Goal: Transaction & Acquisition: Obtain resource

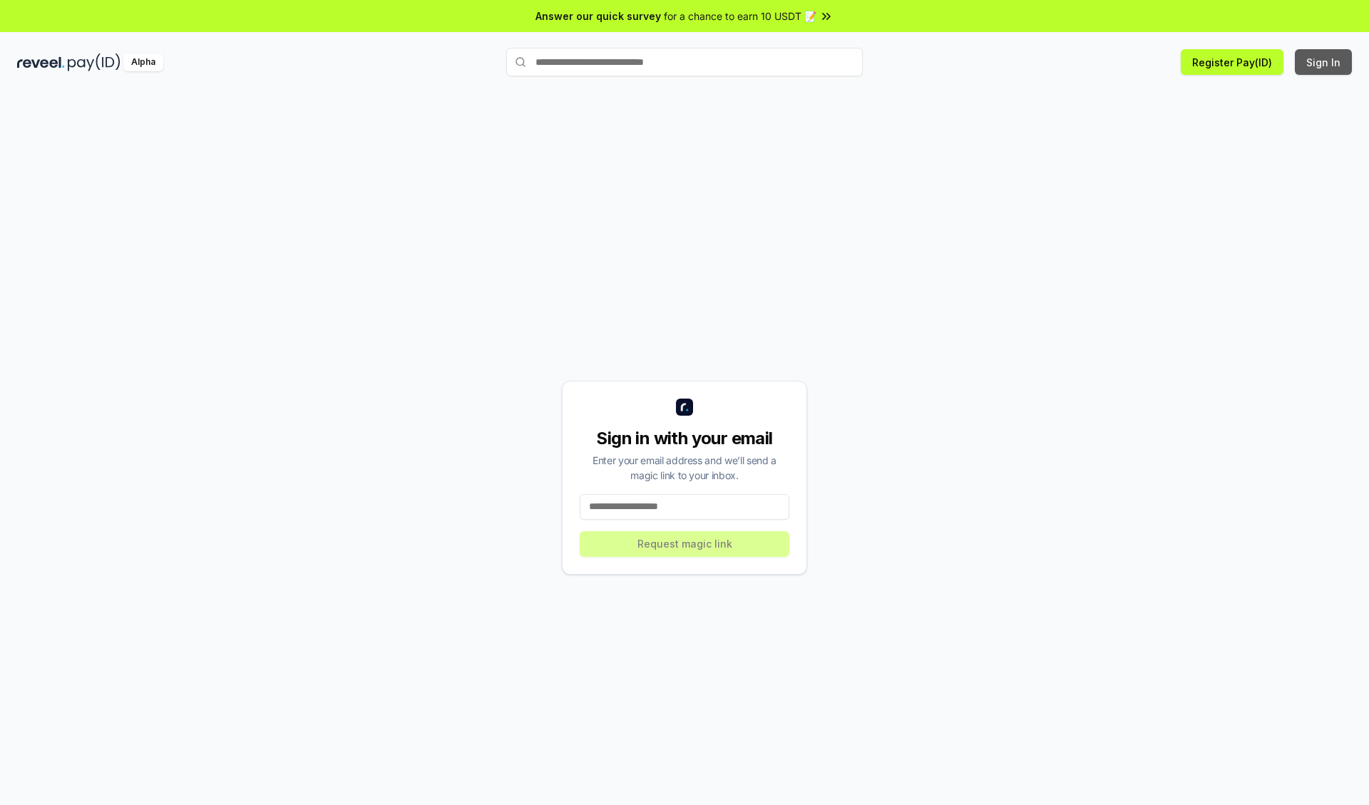
click at [1324, 62] on button "Sign In" at bounding box center [1323, 62] width 57 height 26
type input "**********"
click at [684, 543] on button "Request magic link" at bounding box center [685, 544] width 210 height 26
